Goal: Navigation & Orientation: Find specific page/section

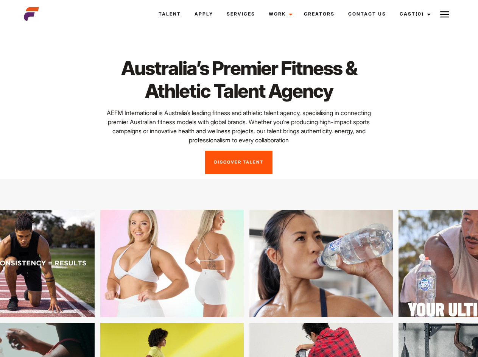
click at [413, 14] on link "Cast (0)" at bounding box center [414, 14] width 42 height 20
click at [445, 14] on img at bounding box center [445, 14] width 9 height 9
